Goal: Information Seeking & Learning: Understand process/instructions

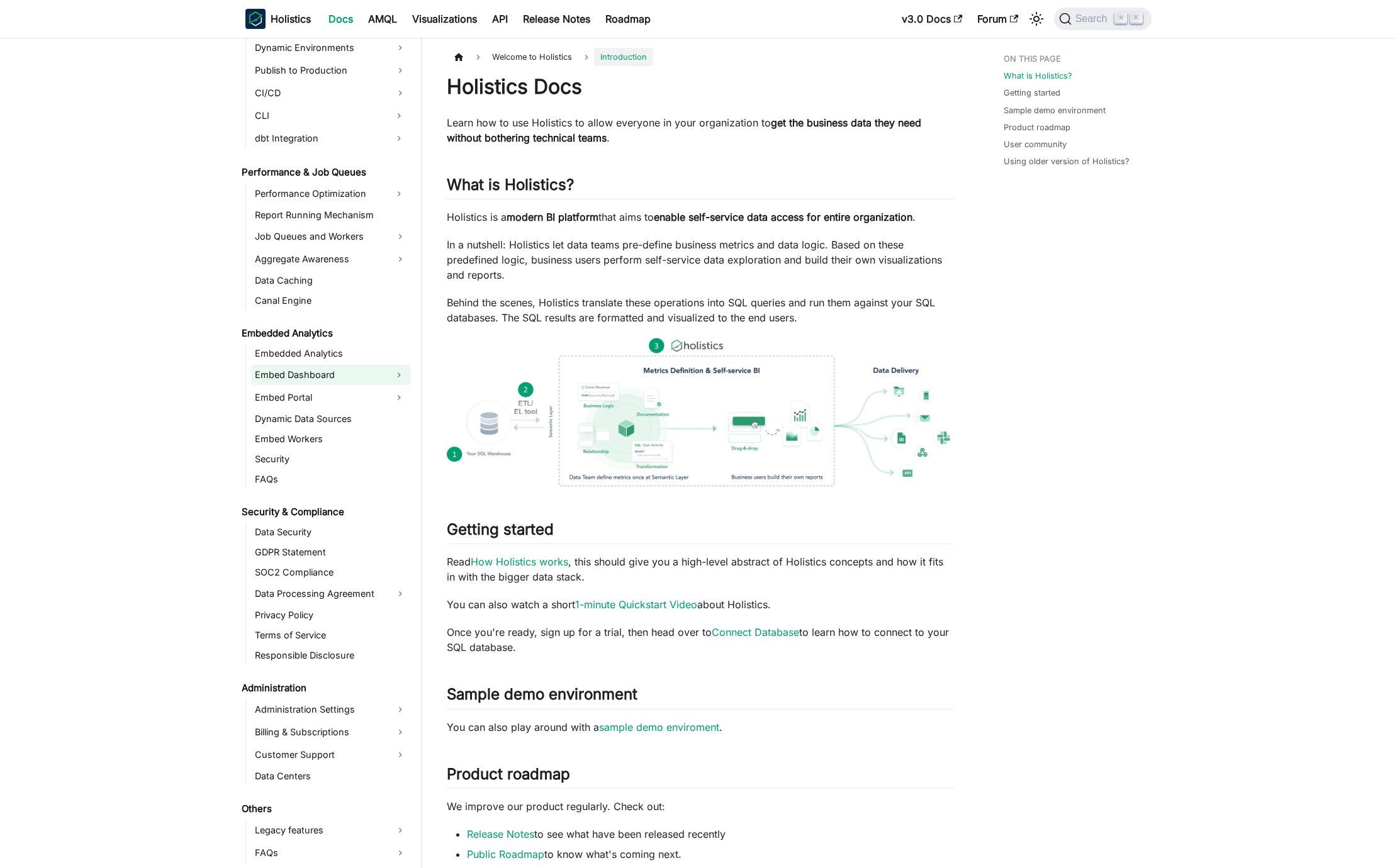
click at [335, 369] on link "Embed Dashboard" at bounding box center [319, 375] width 136 height 20
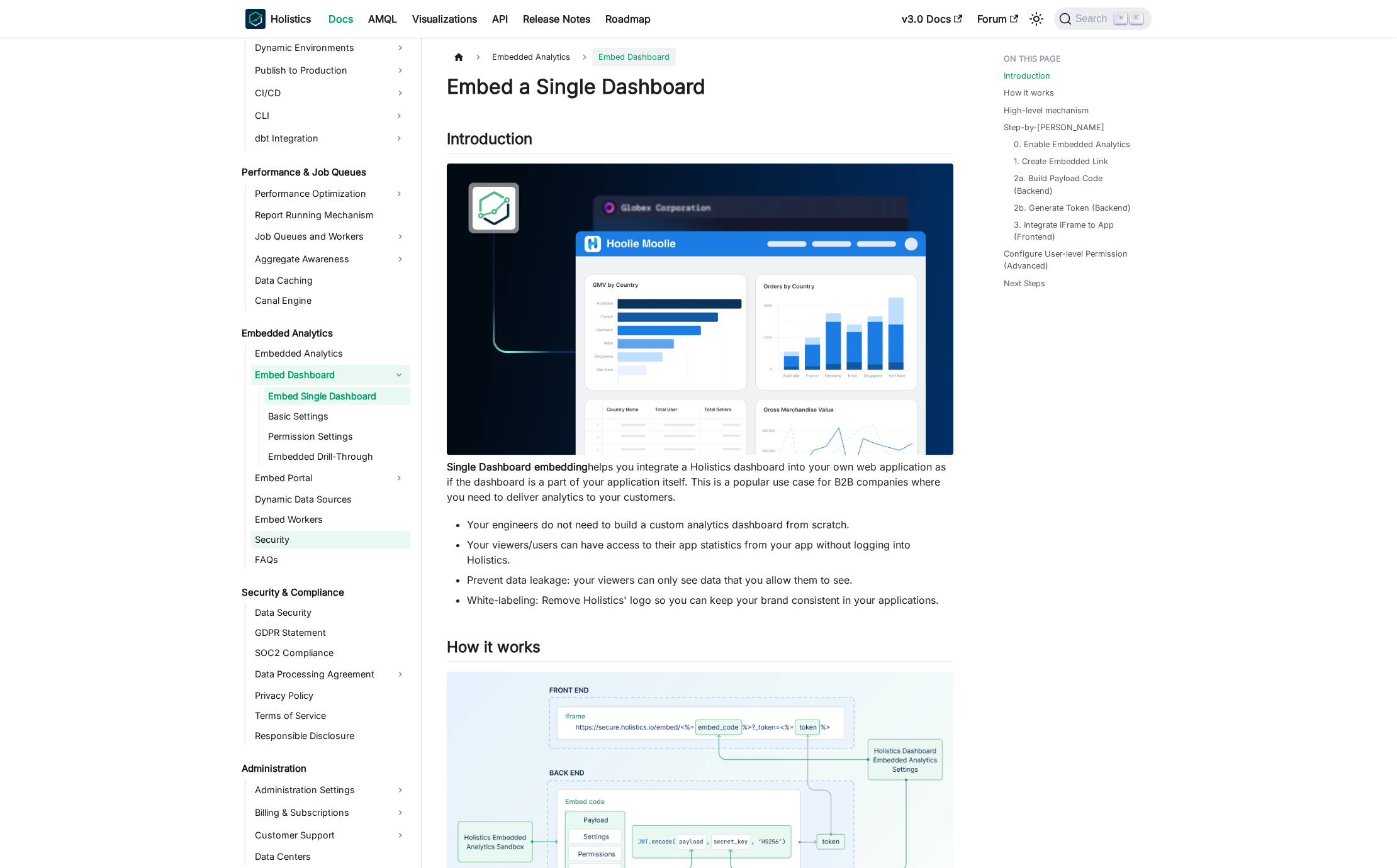
click at [297, 534] on link "Security" at bounding box center [330, 539] width 159 height 18
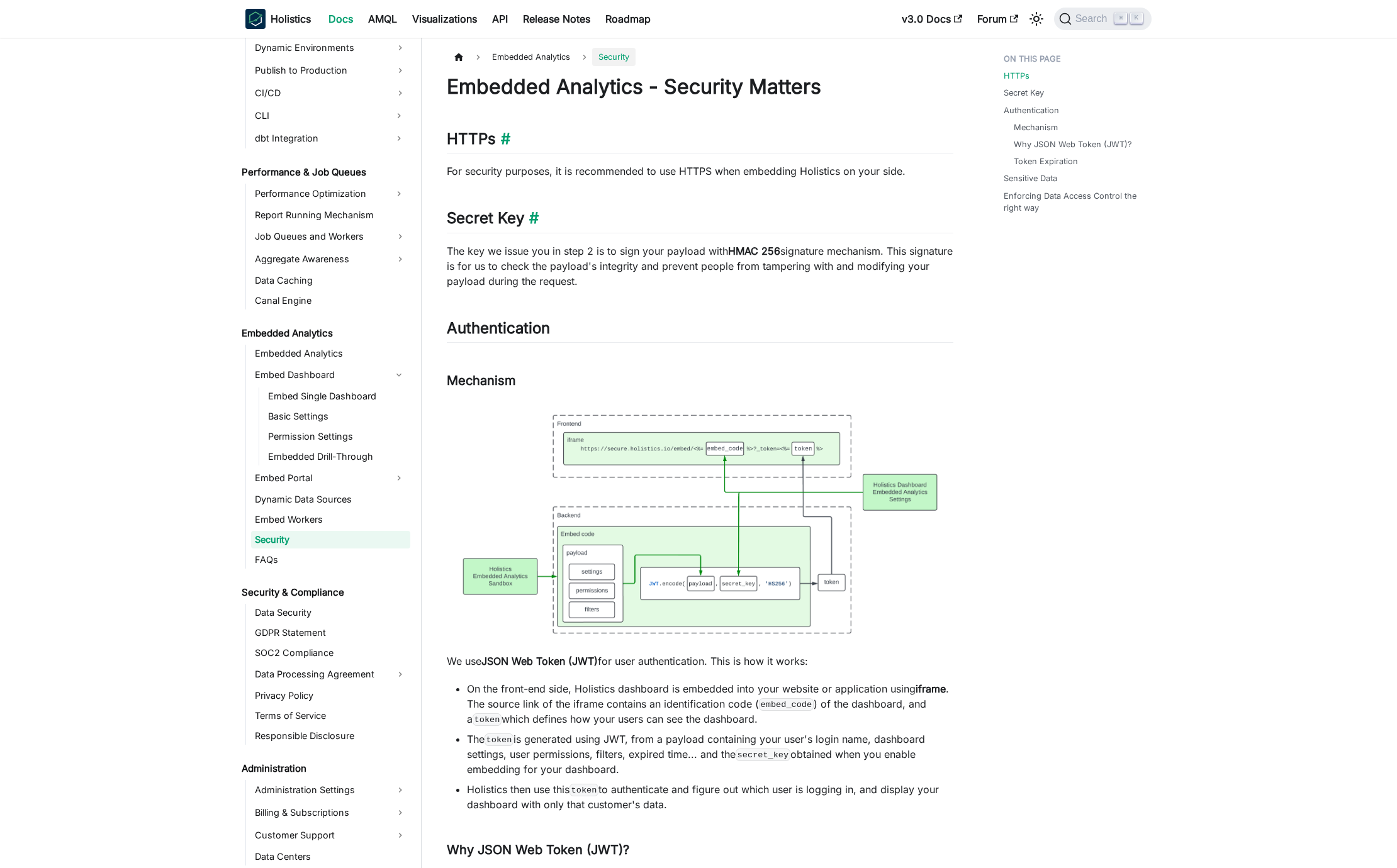
click at [507, 137] on link "​" at bounding box center [503, 139] width 14 height 18
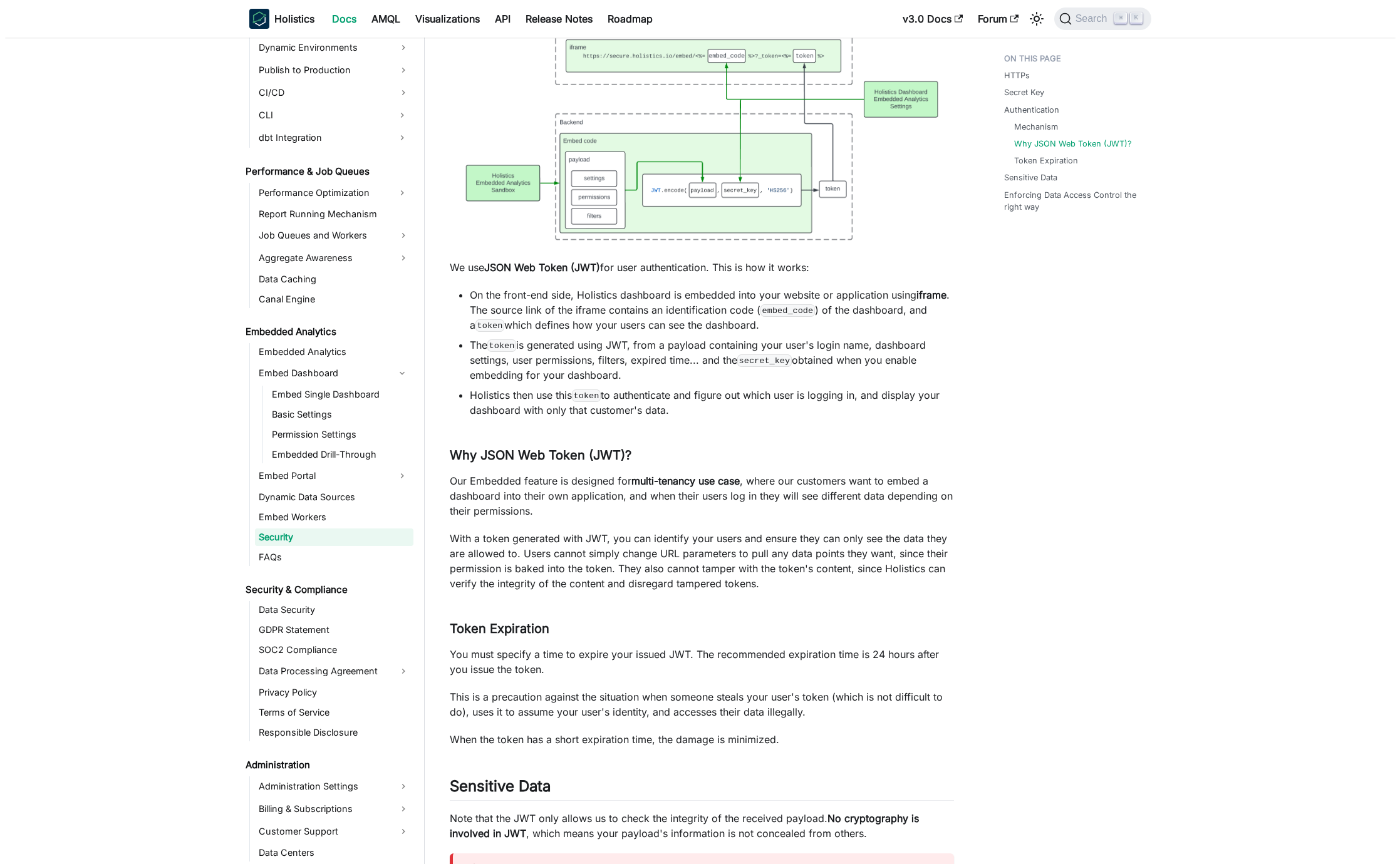
scroll to position [509, 0]
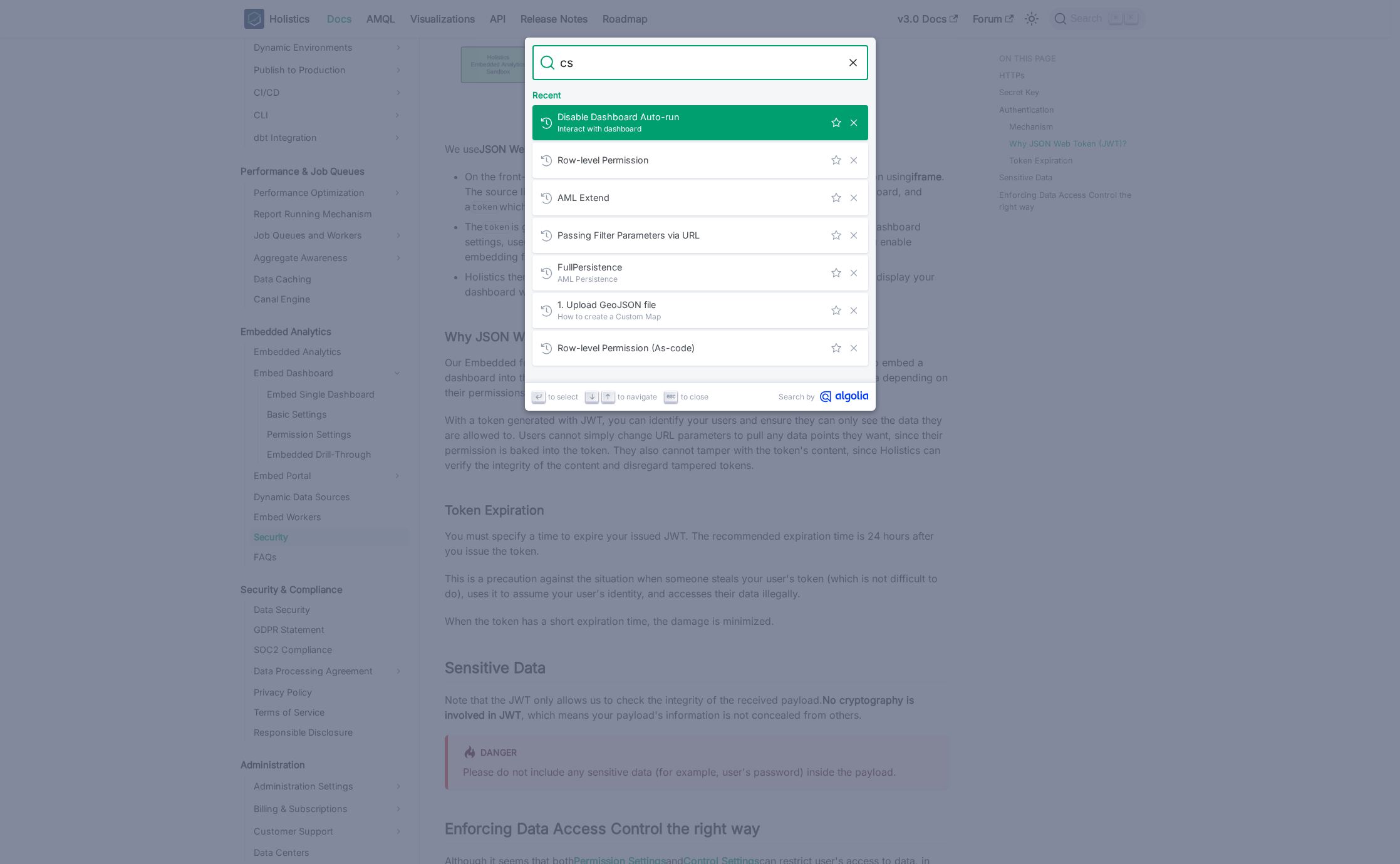
type input "csp"
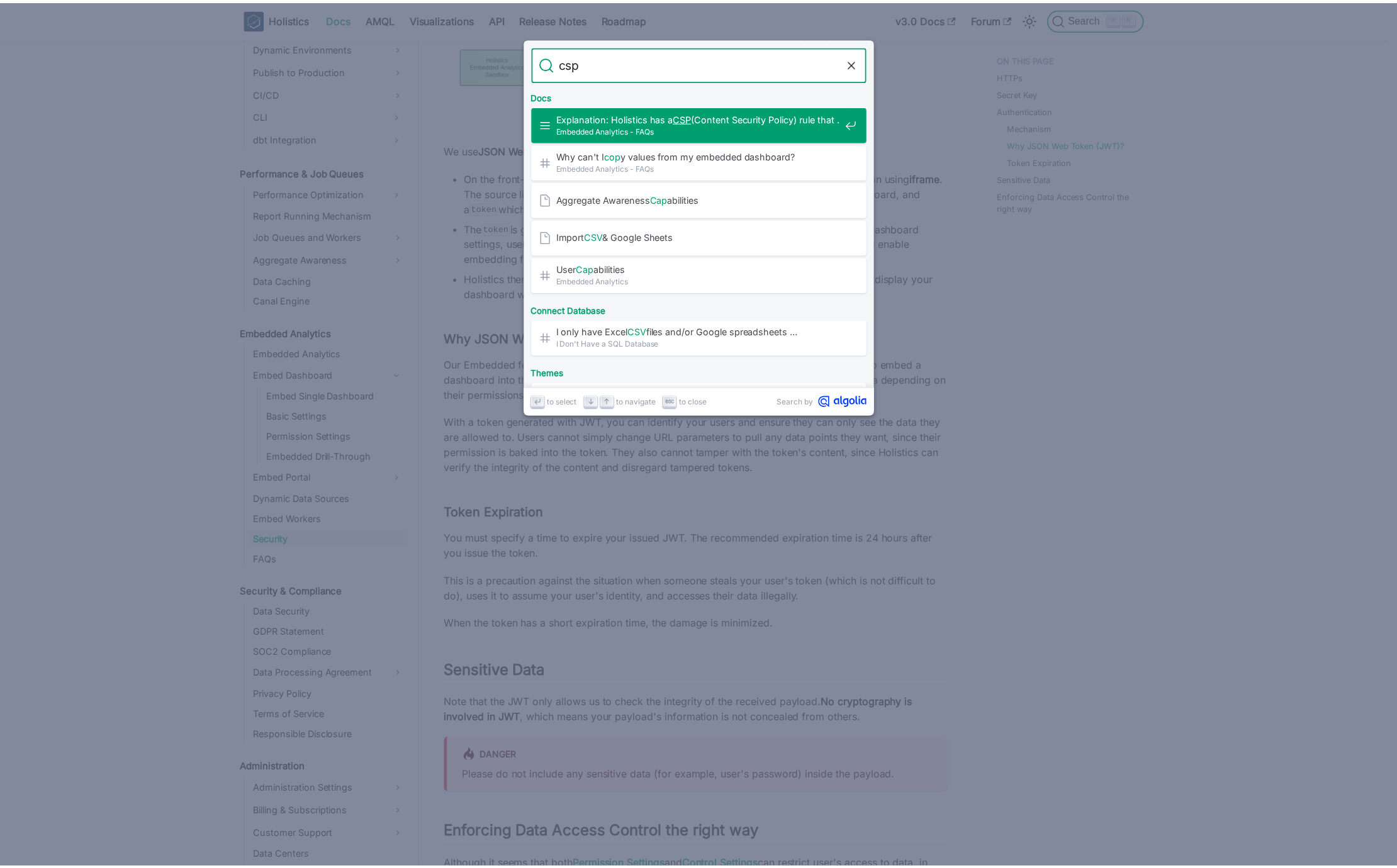
scroll to position [85, 0]
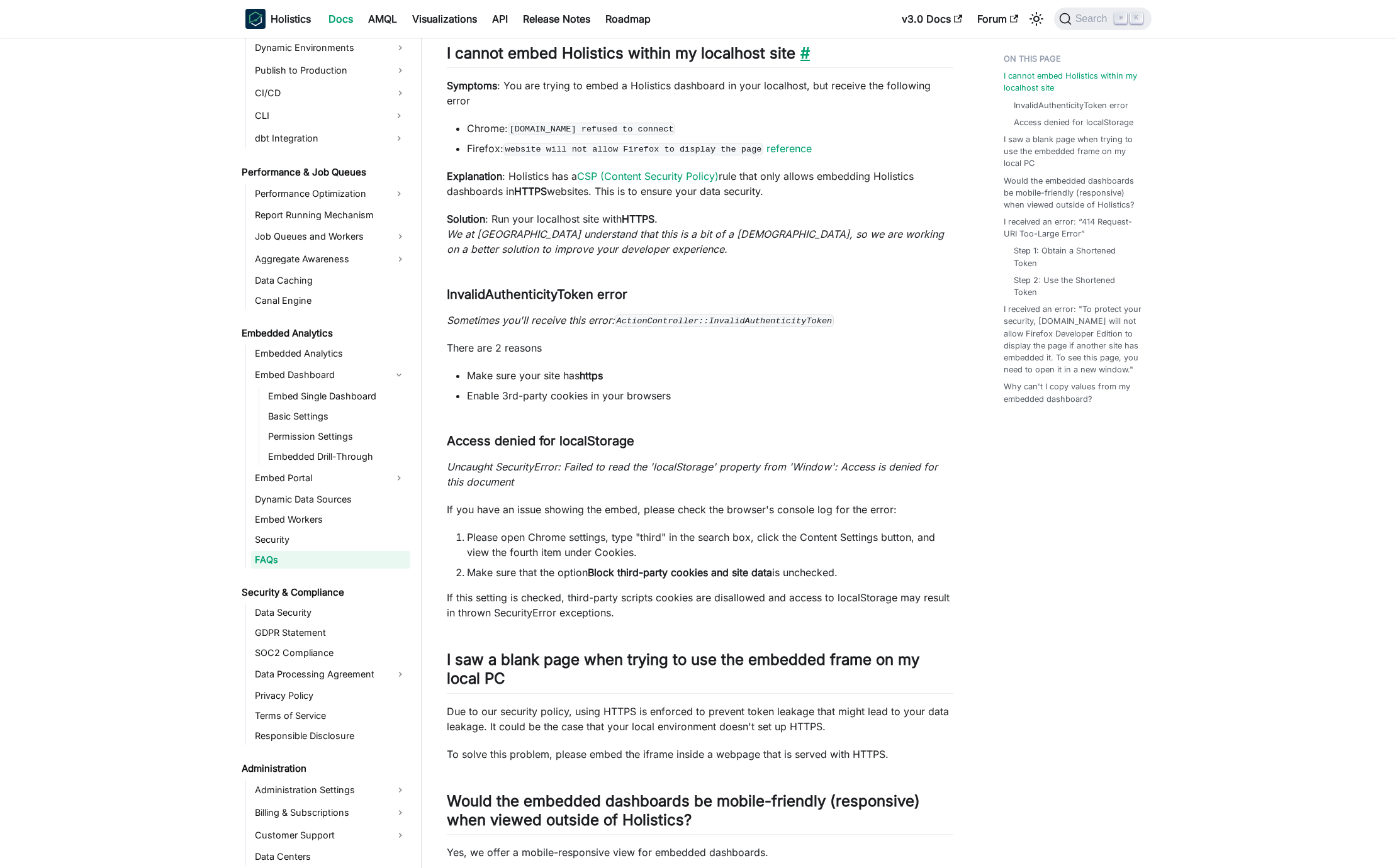
click at [810, 54] on link "​" at bounding box center [802, 53] width 14 height 18
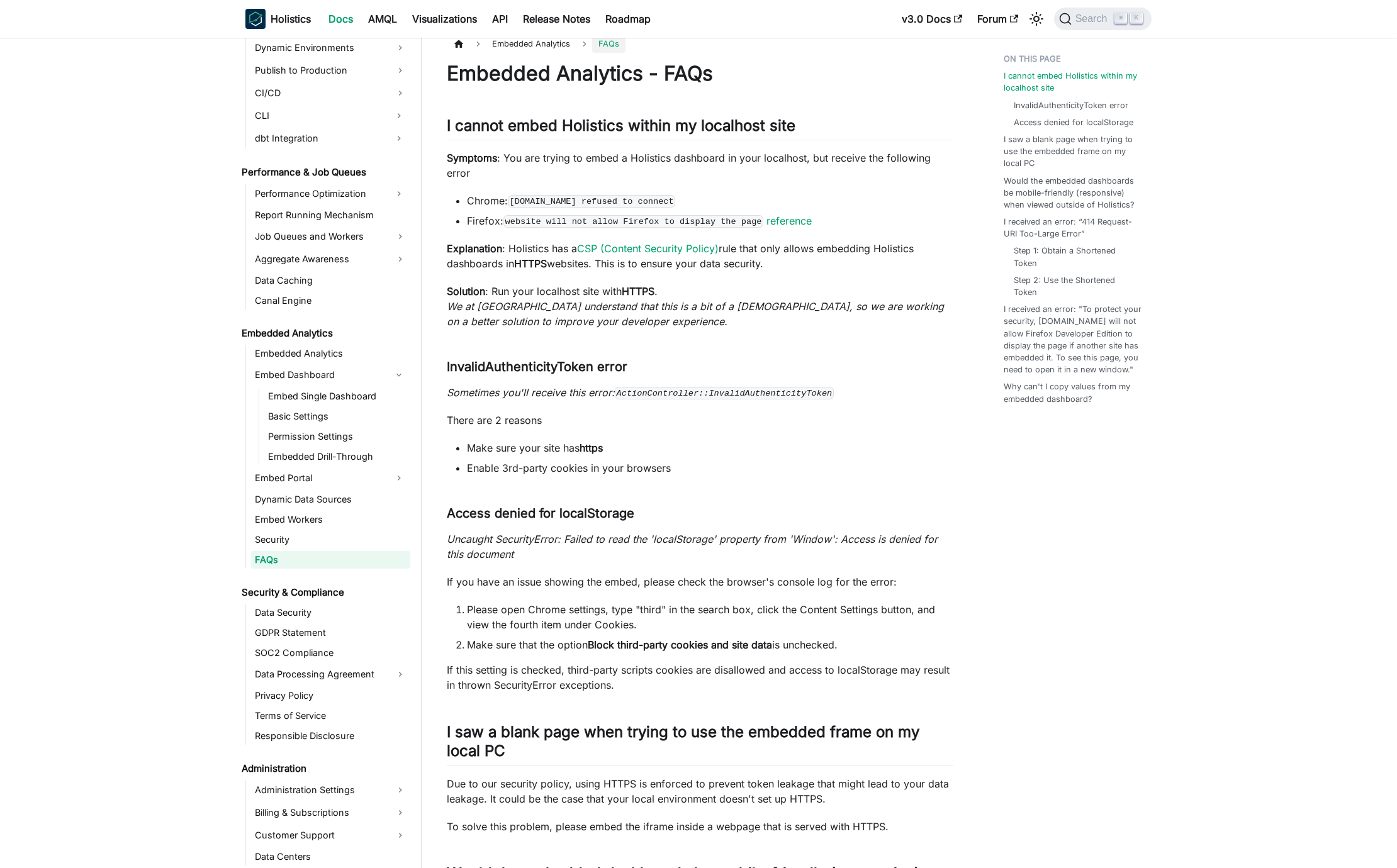
scroll to position [0, 0]
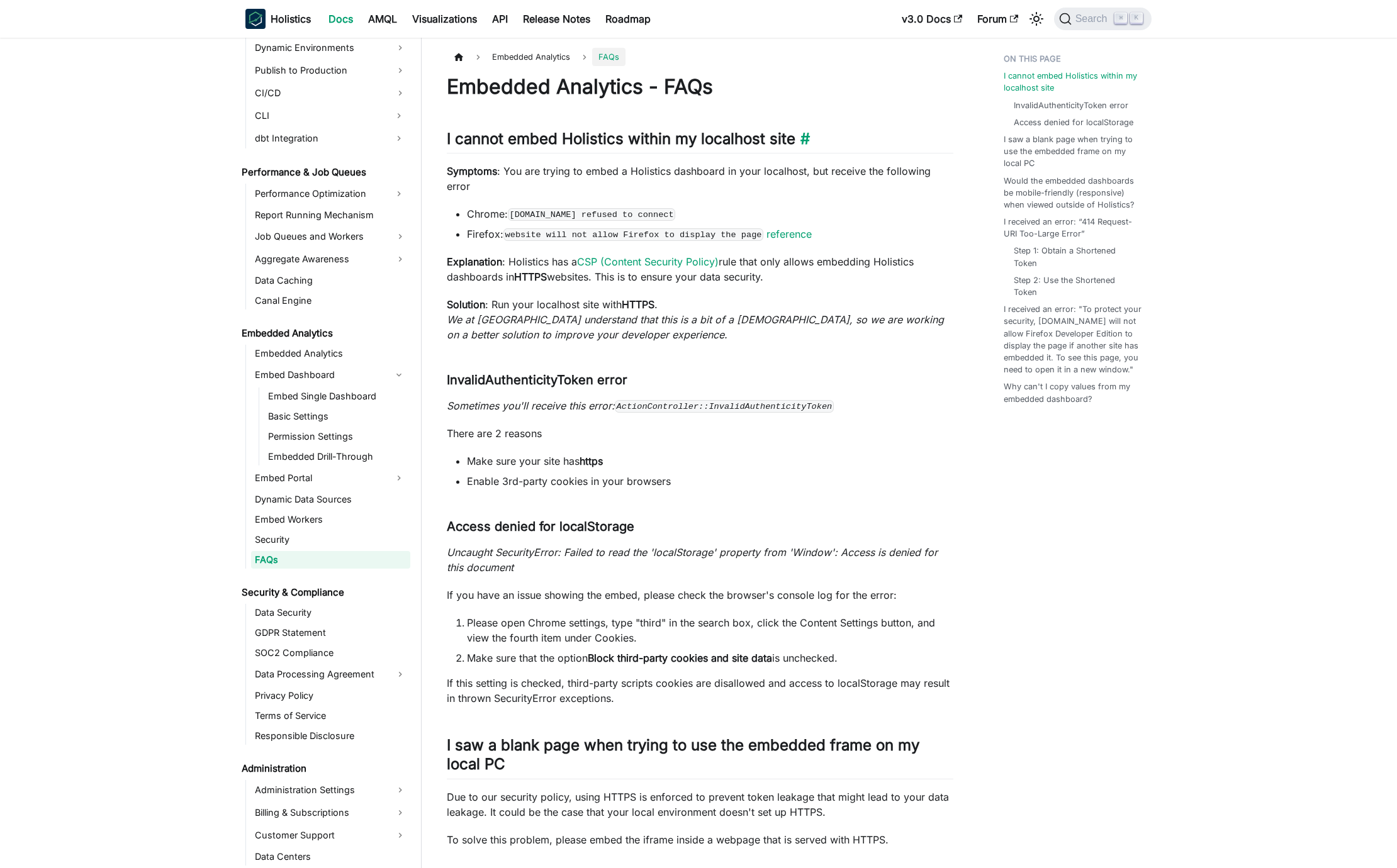
click at [810, 140] on link "​" at bounding box center [802, 139] width 14 height 18
